Goal: Find specific page/section: Find specific page/section

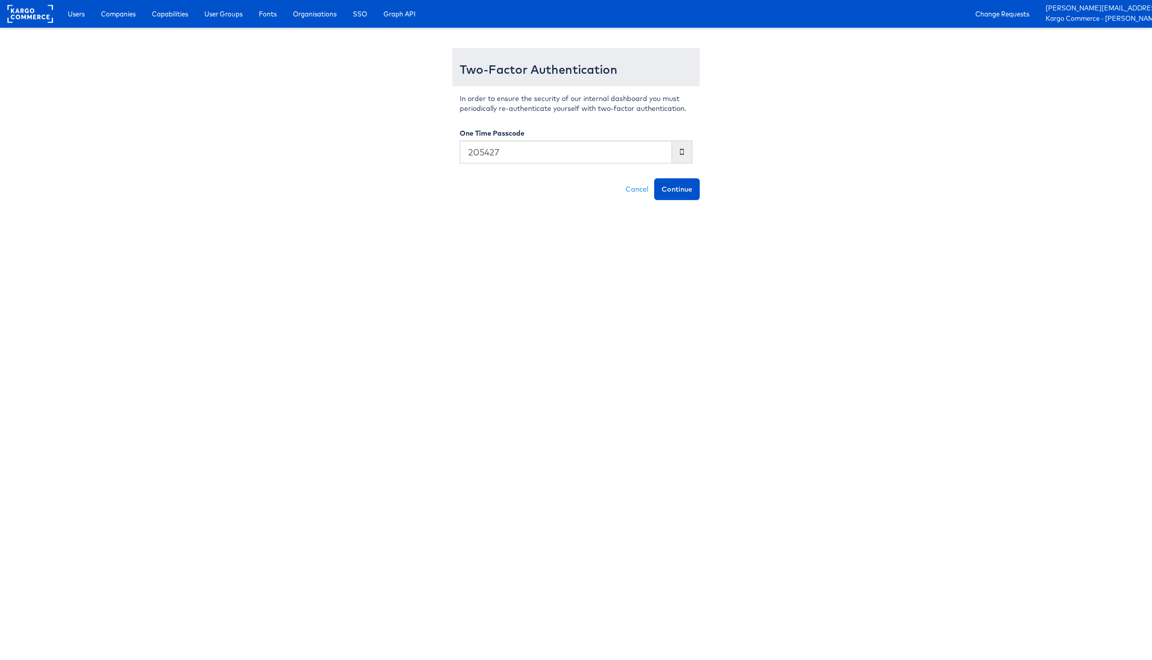
type input "205427"
click at [654, 178] on button "Continue" at bounding box center [677, 189] width 46 height 22
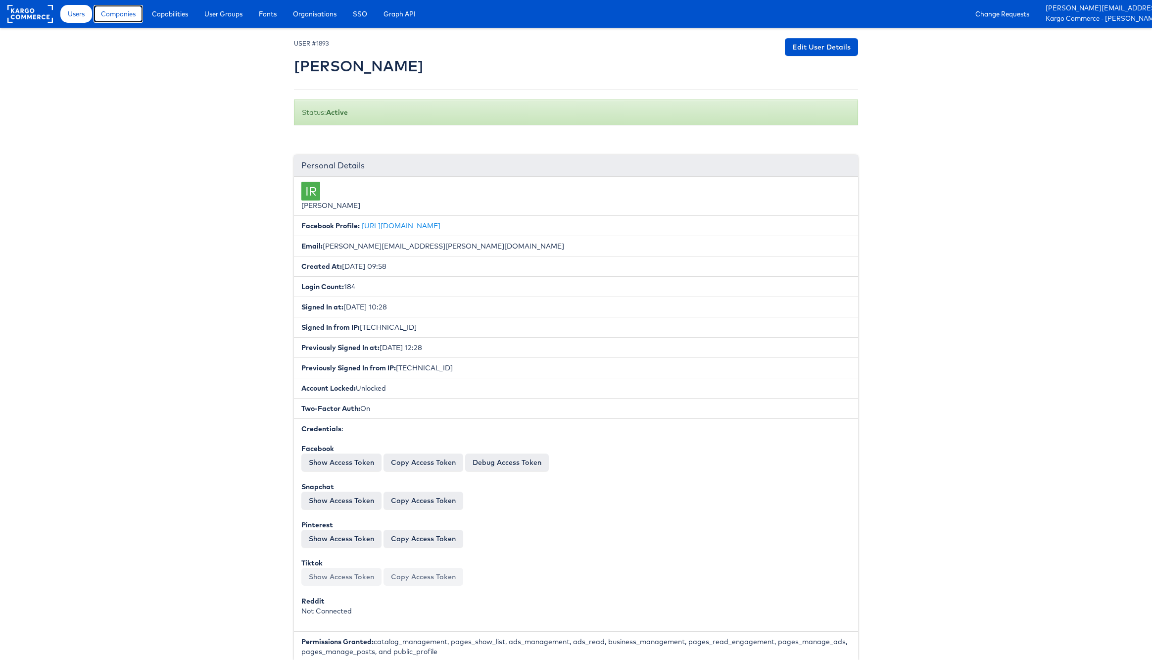
click at [129, 15] on span "Companies" at bounding box center [118, 14] width 35 height 10
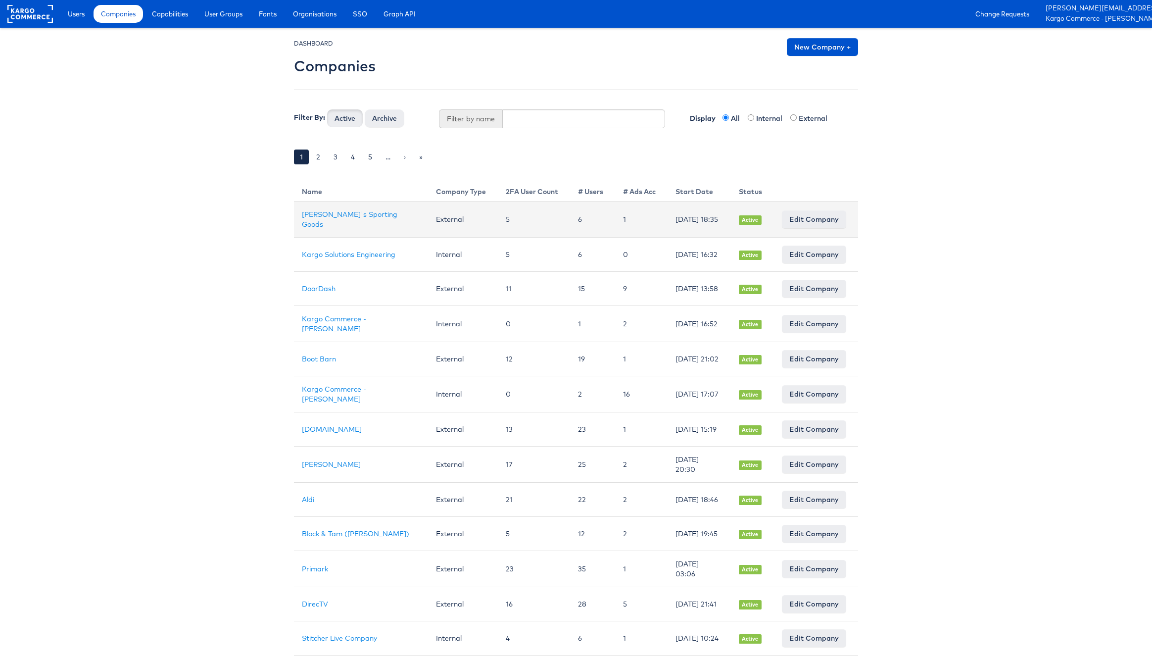
click at [346, 214] on td "[PERSON_NAME]'s Sporting Goods" at bounding box center [361, 219] width 134 height 36
click at [346, 217] on link "Dick's Sporting Goods" at bounding box center [350, 219] width 96 height 19
